Goal: Transaction & Acquisition: Obtain resource

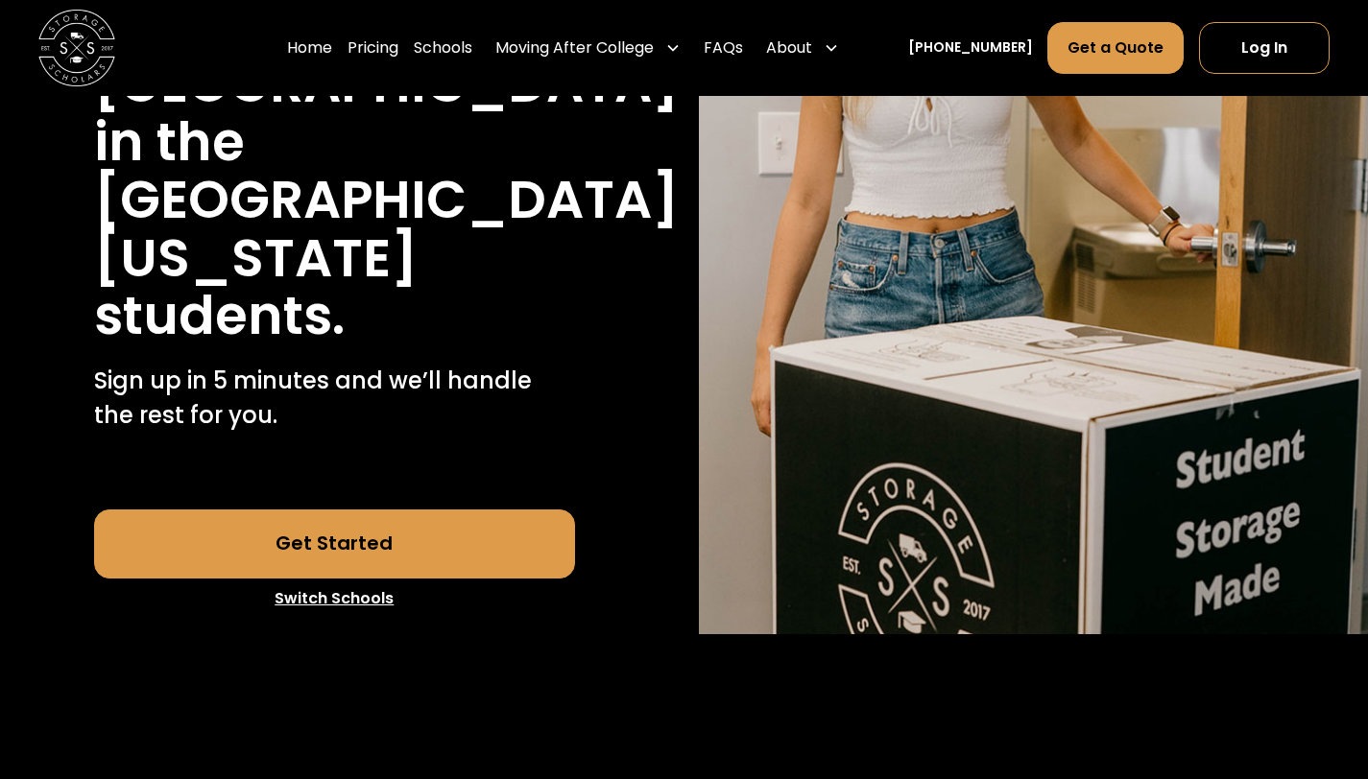
scroll to position [461, 0]
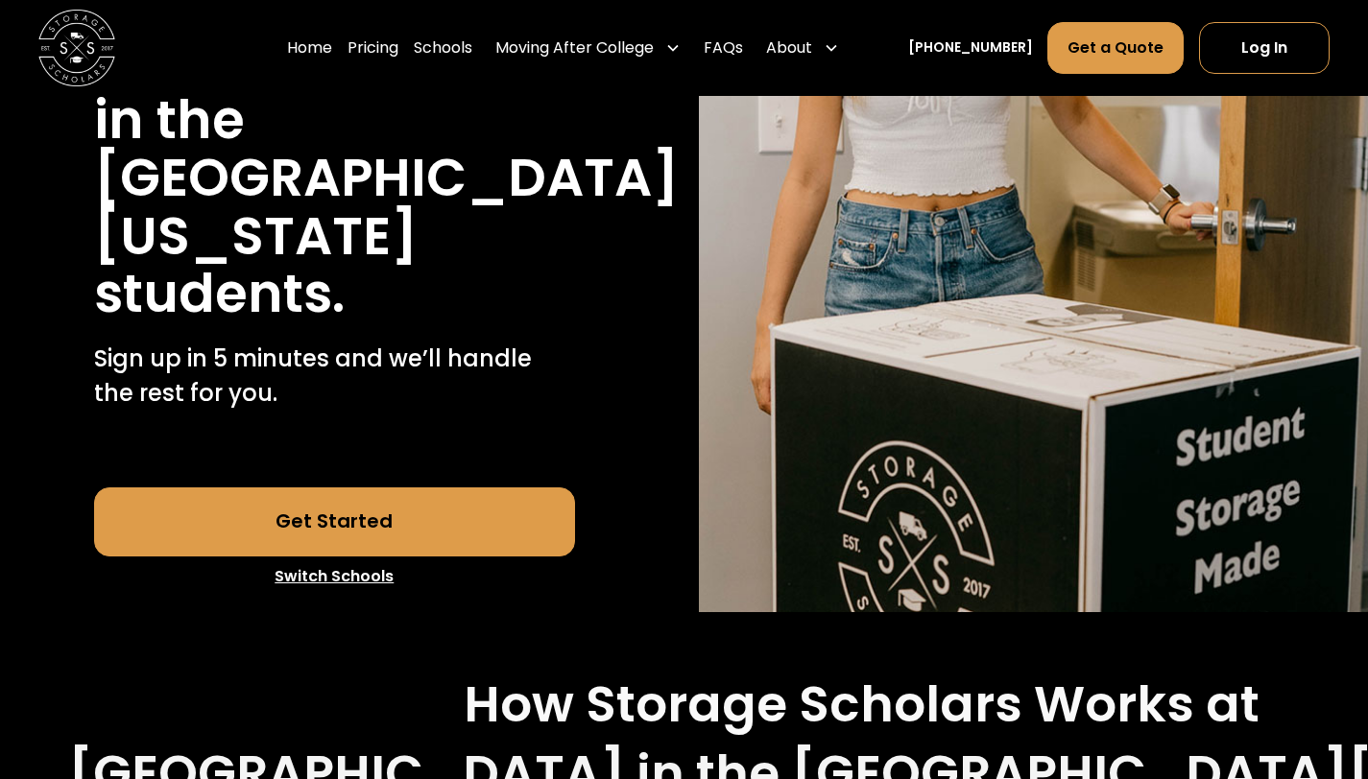
click at [355, 488] on link "Get Started" at bounding box center [335, 522] width 482 height 69
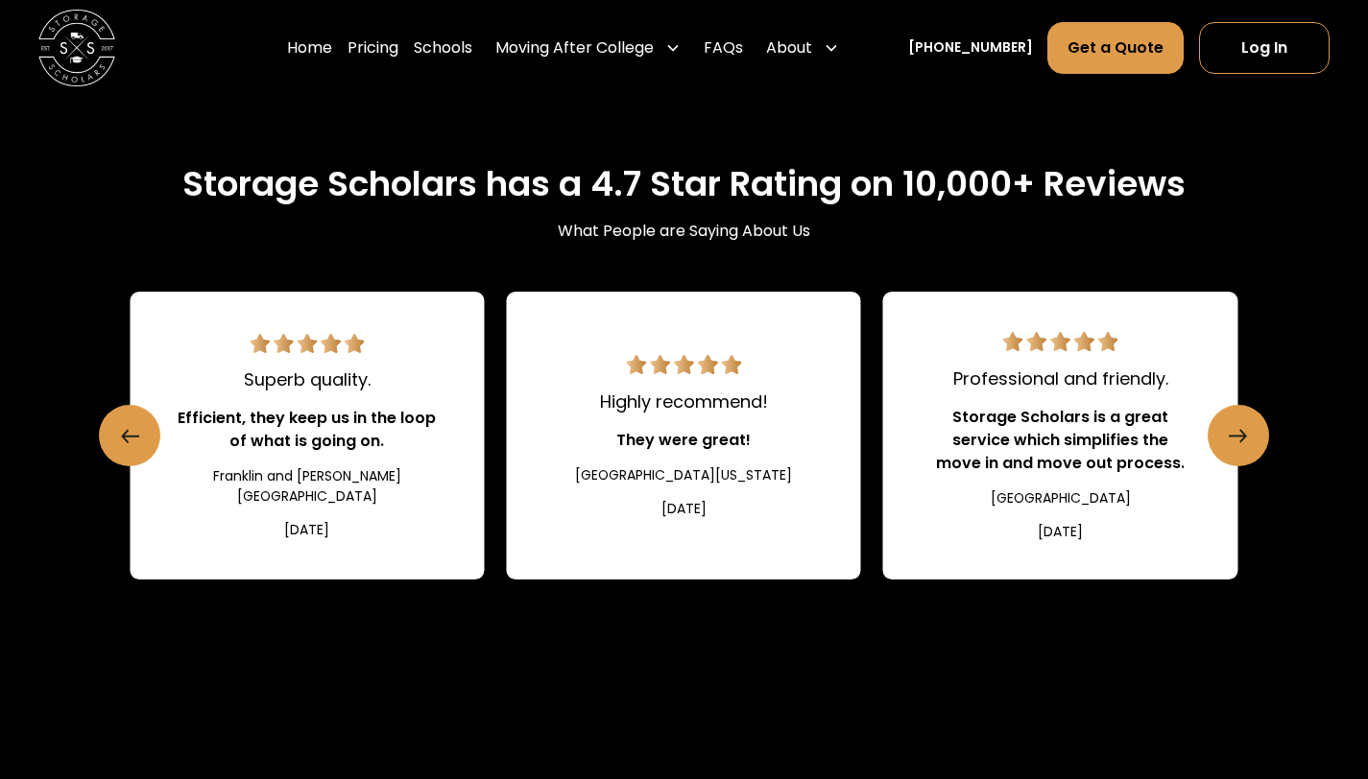
scroll to position [2081, 0]
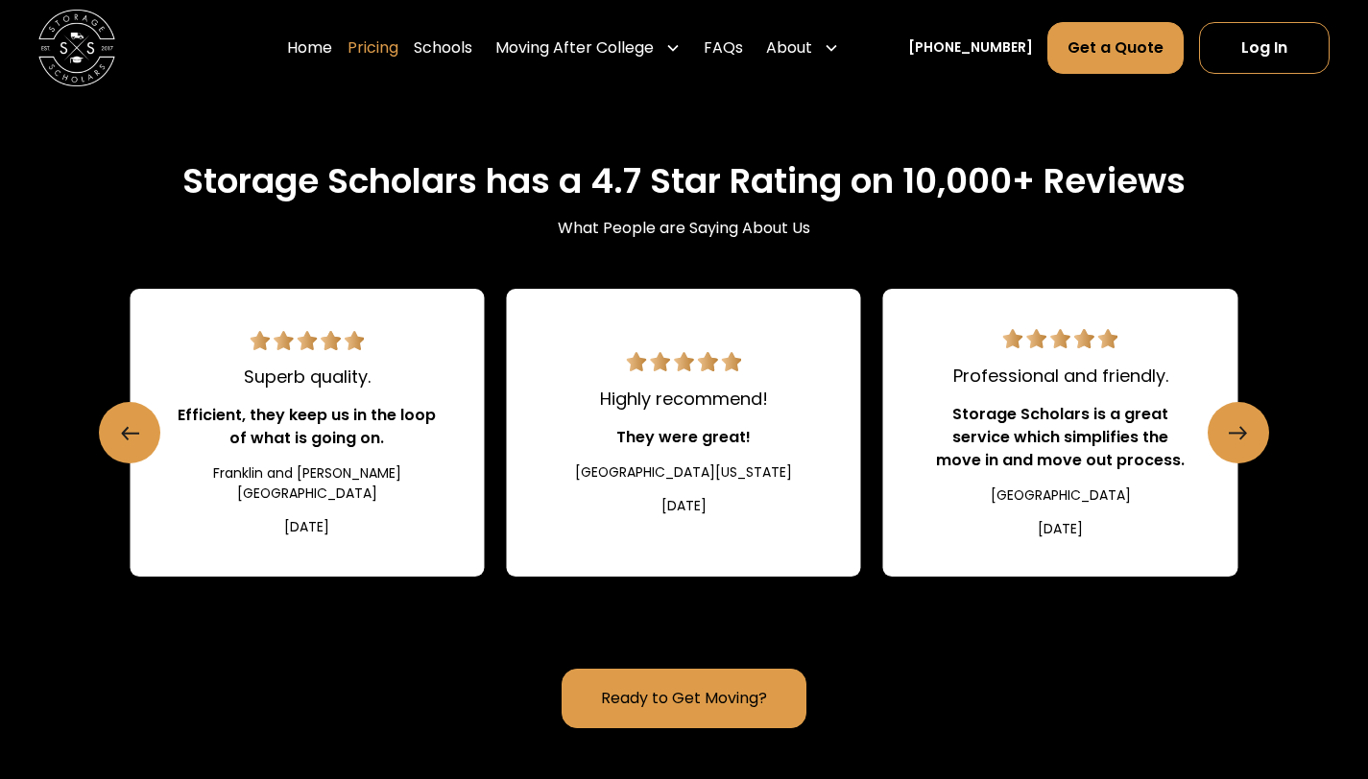
click at [398, 48] on link "Pricing" at bounding box center [372, 48] width 51 height 54
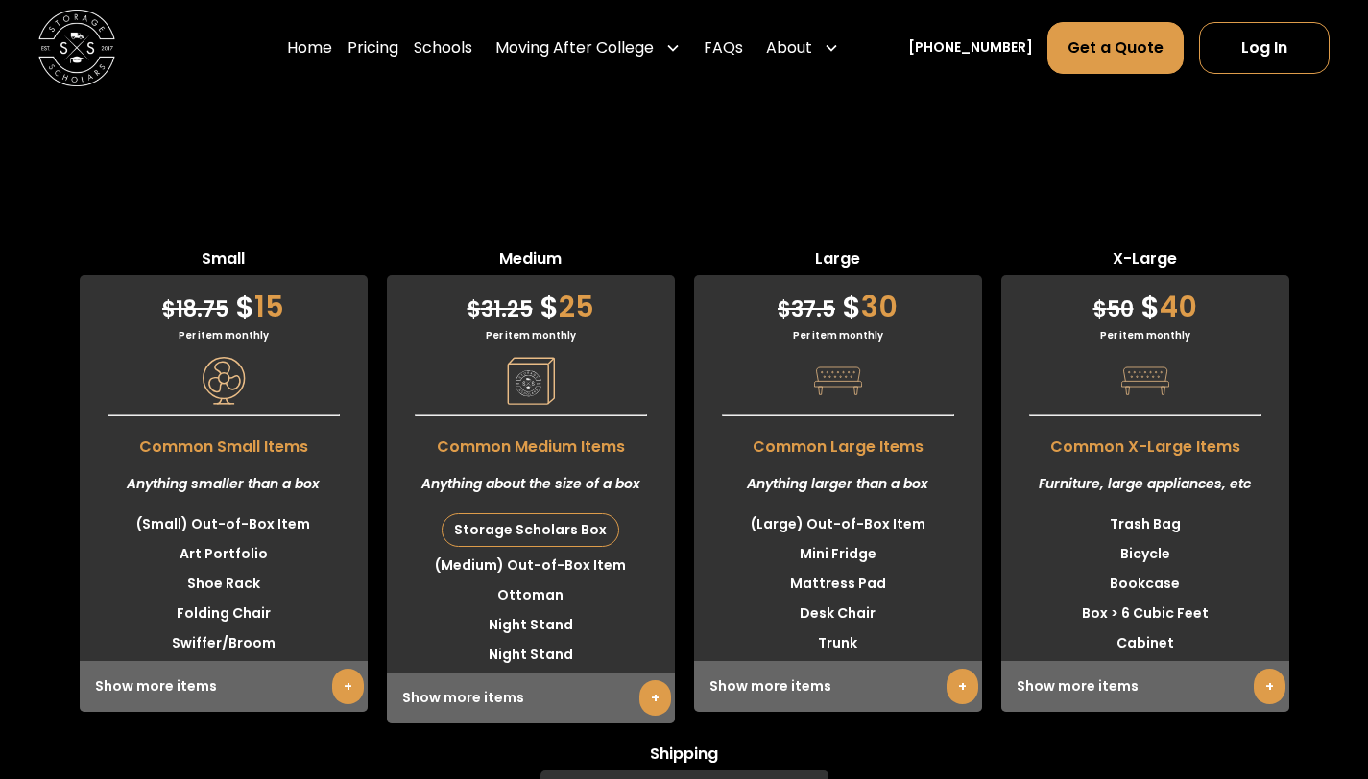
scroll to position [4740, 0]
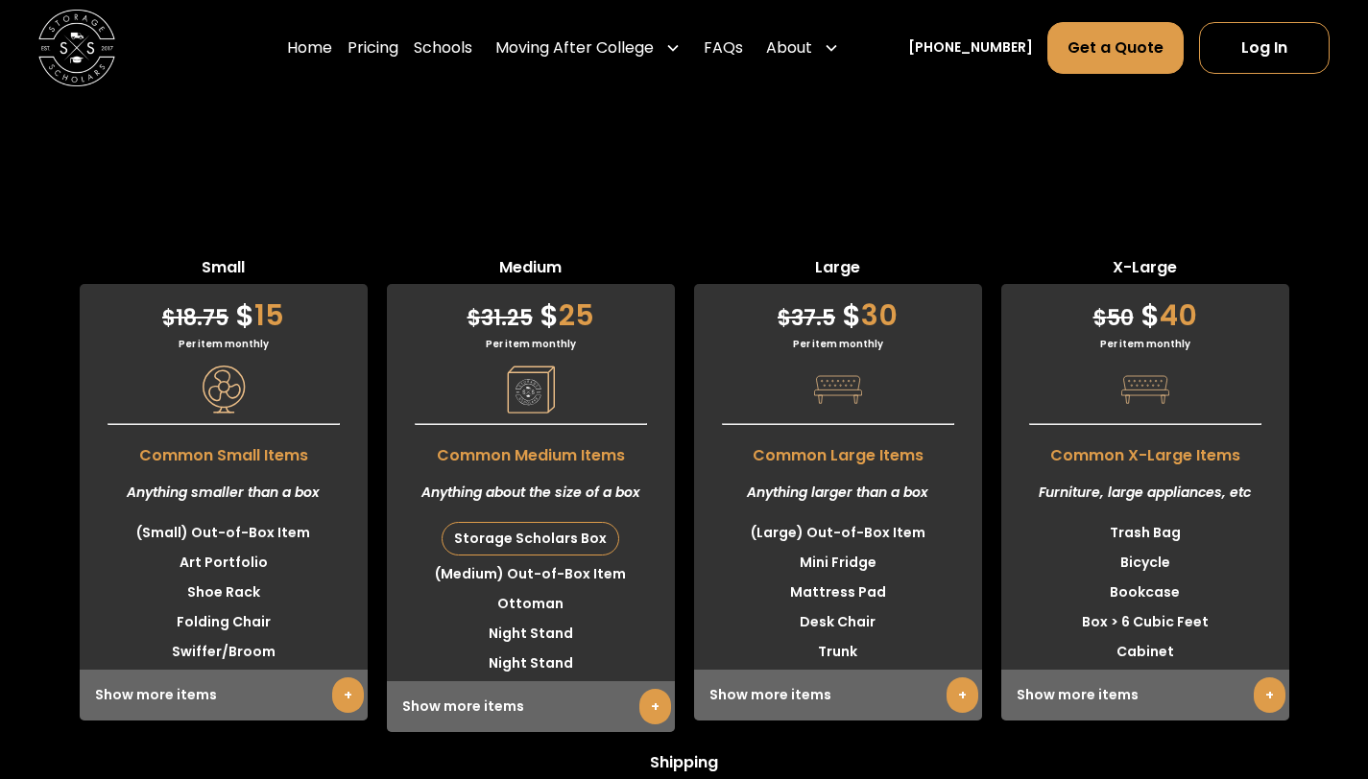
click at [1153, 337] on div "Per item monthly" at bounding box center [1145, 344] width 288 height 14
click at [1105, 670] on div "Show more items +" at bounding box center [1145, 695] width 288 height 51
click at [1259, 678] on link "+" at bounding box center [1269, 696] width 32 height 36
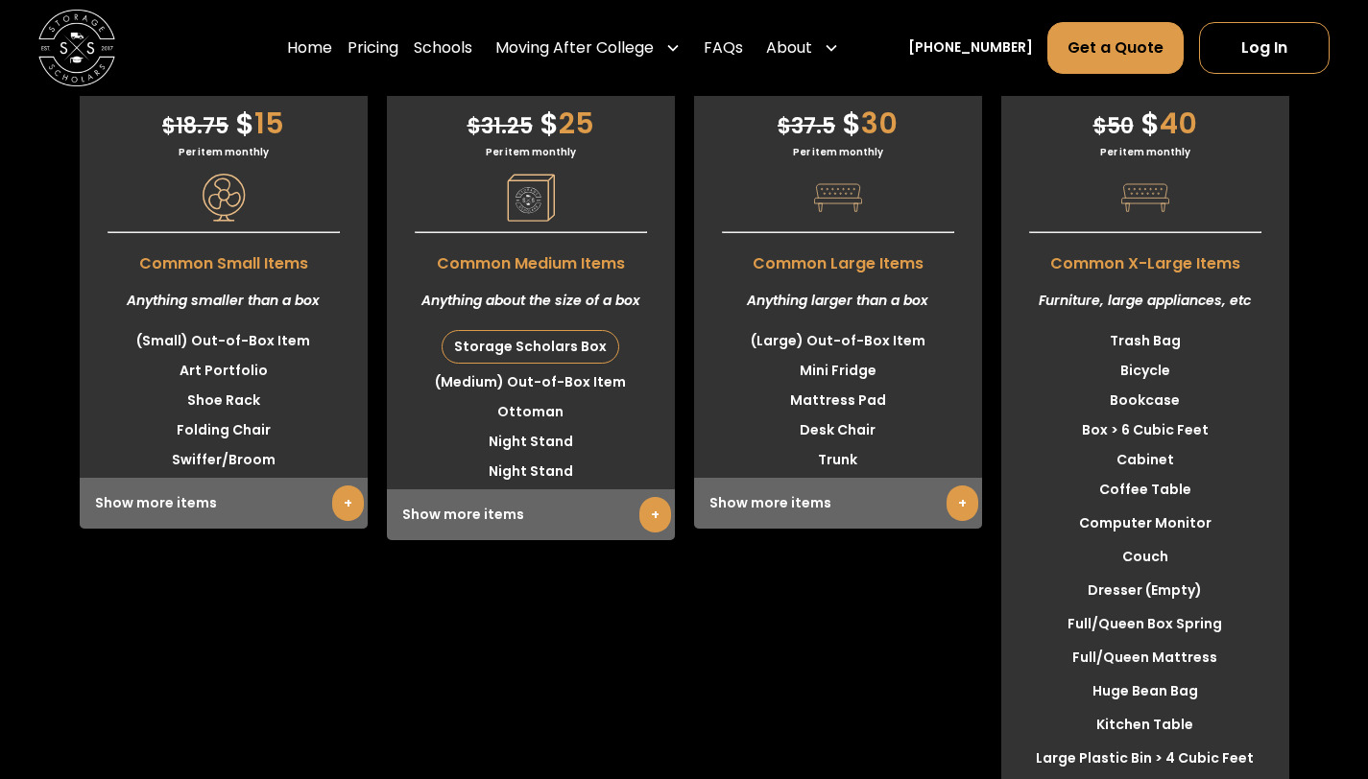
scroll to position [4934, 0]
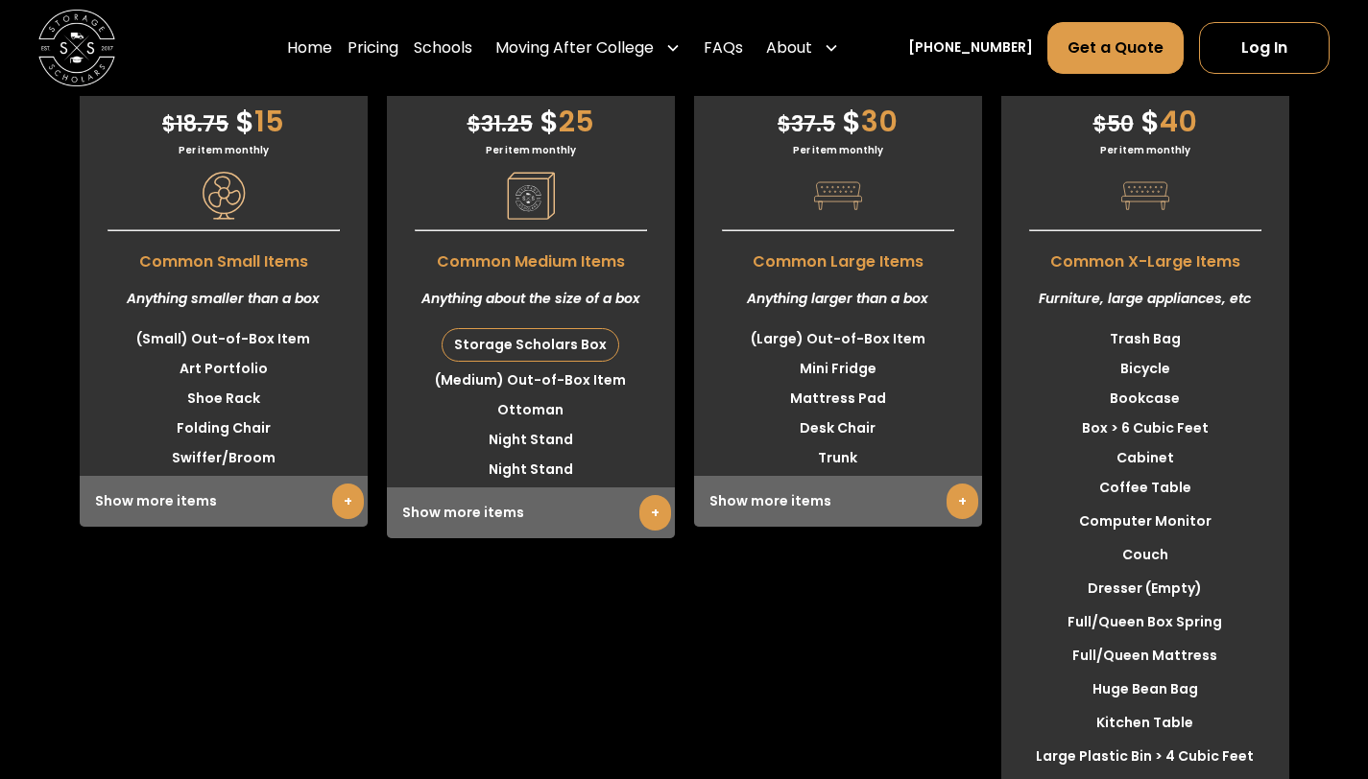
click at [953, 484] on link "+" at bounding box center [962, 502] width 32 height 36
click at [0, 0] on li "Student Desk" at bounding box center [0, 0] width 0 height 0
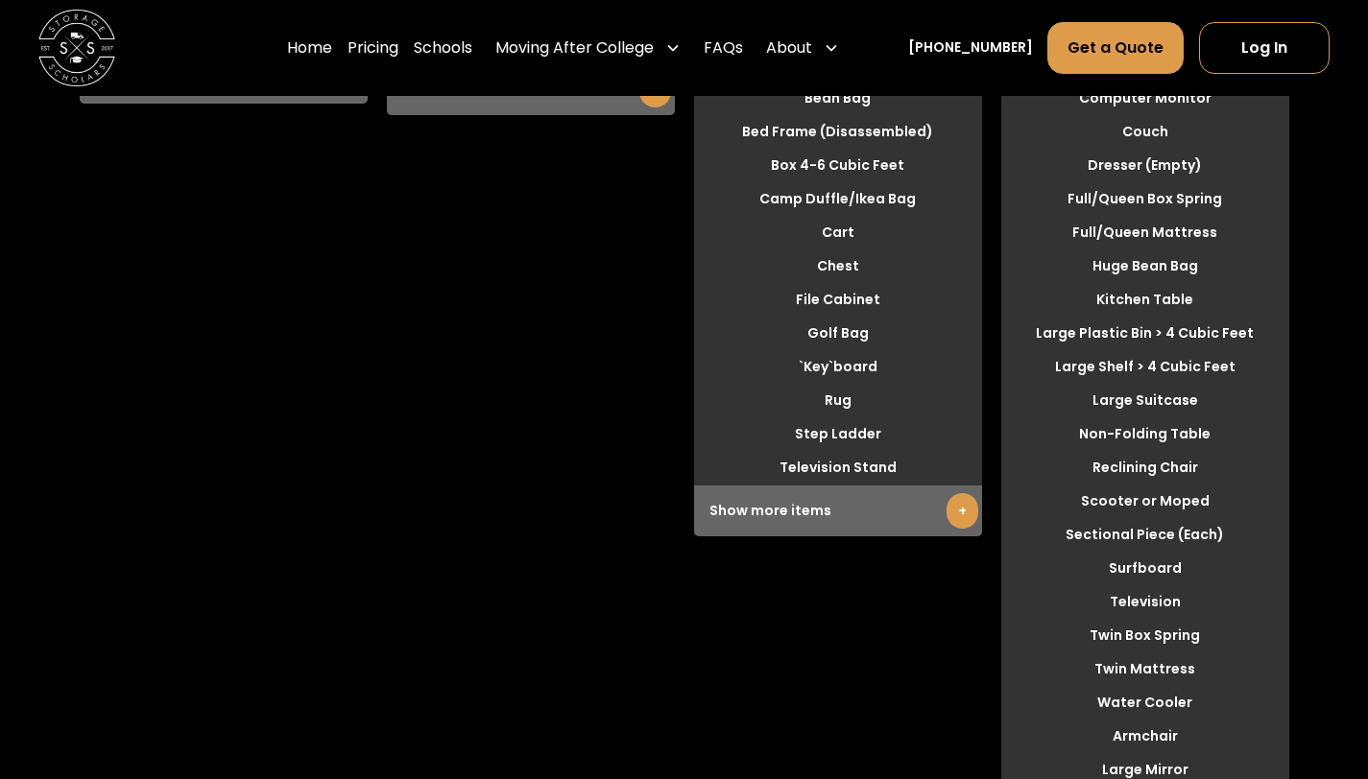
scroll to position [5359, 0]
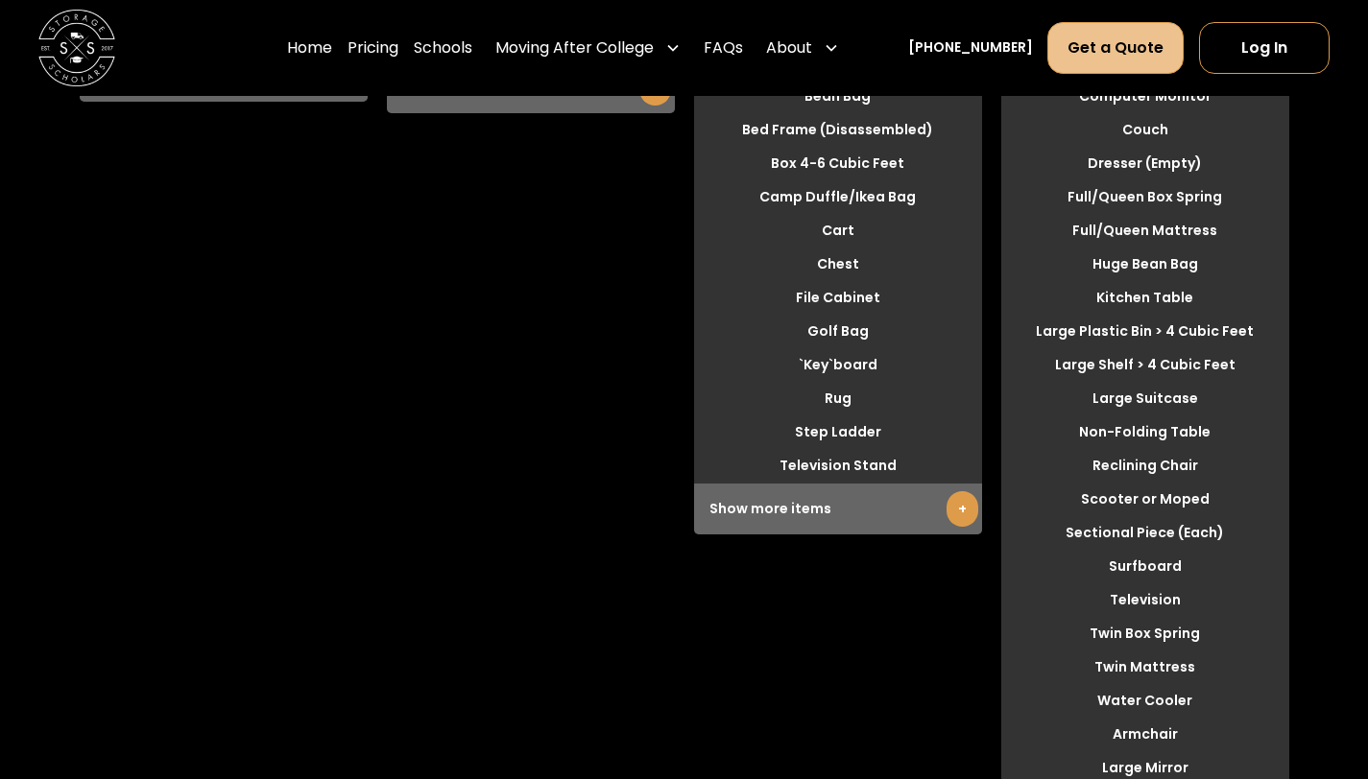
click at [1131, 485] on li "Scooter or Moped" at bounding box center [1145, 500] width 288 height 30
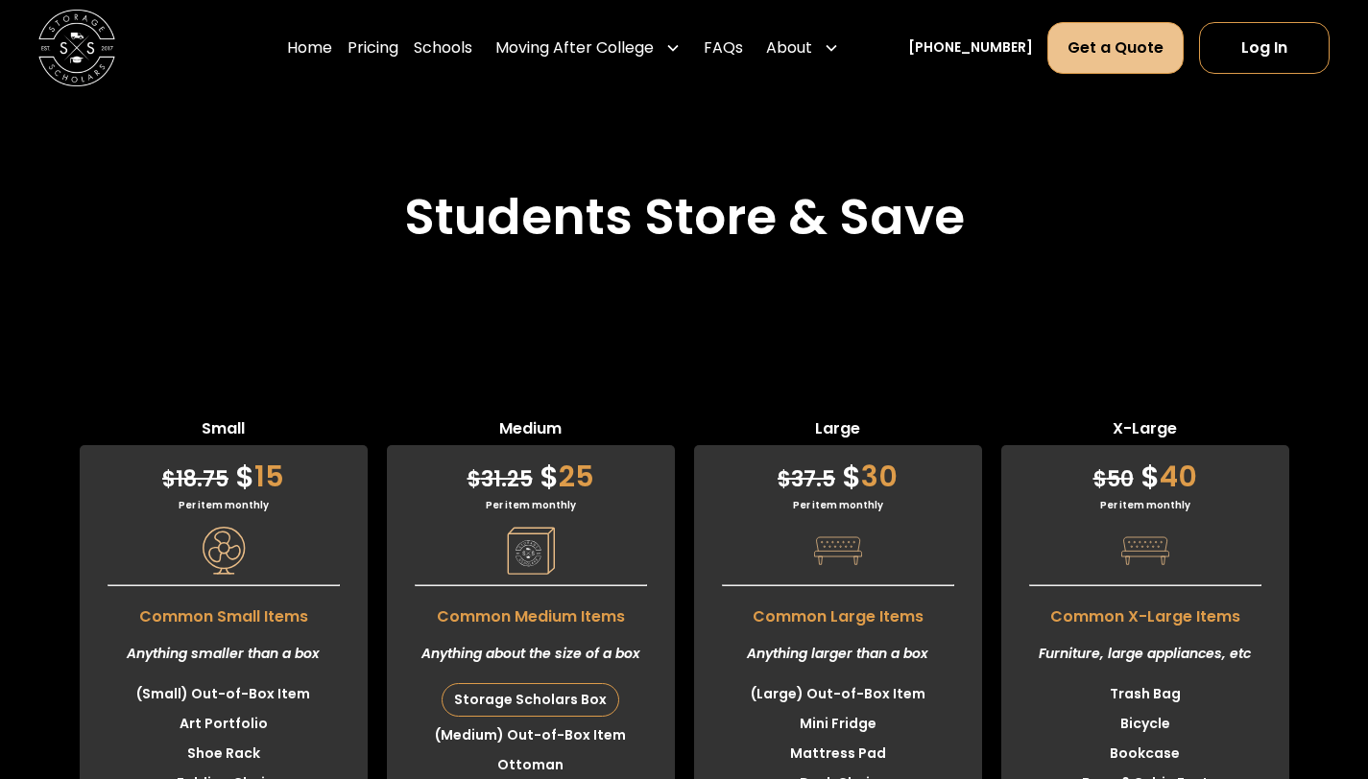
click at [1092, 72] on link "Get a Quote" at bounding box center [1115, 48] width 136 height 52
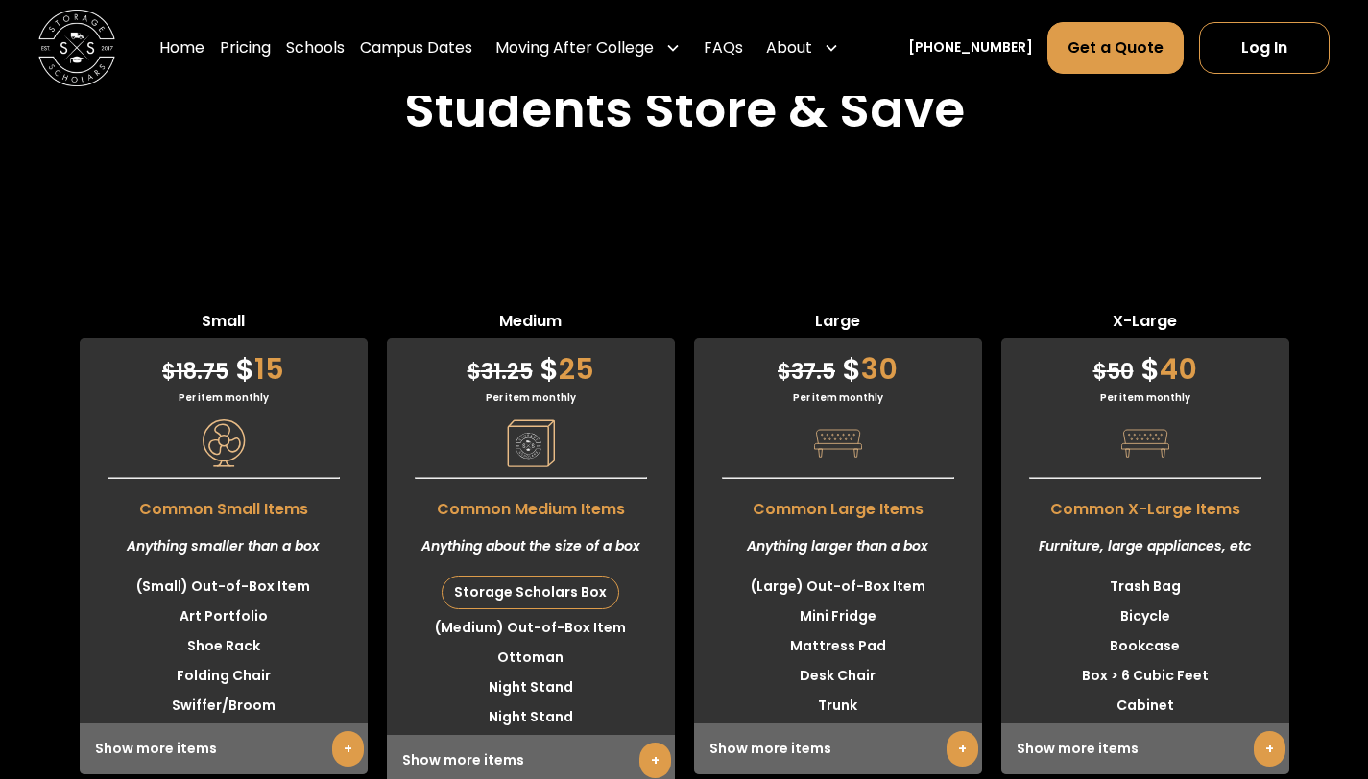
scroll to position [4690, 0]
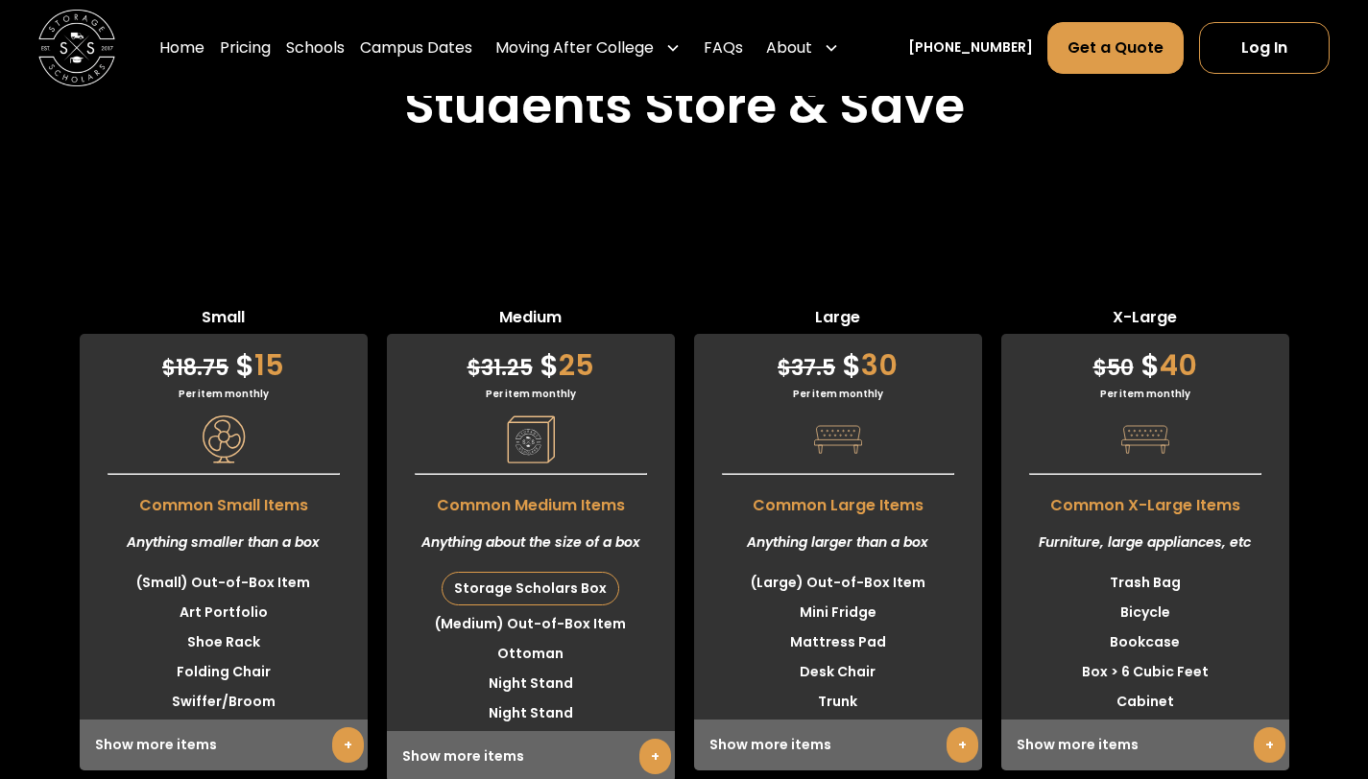
scroll to position [2081, 0]
